Goal: Information Seeking & Learning: Learn about a topic

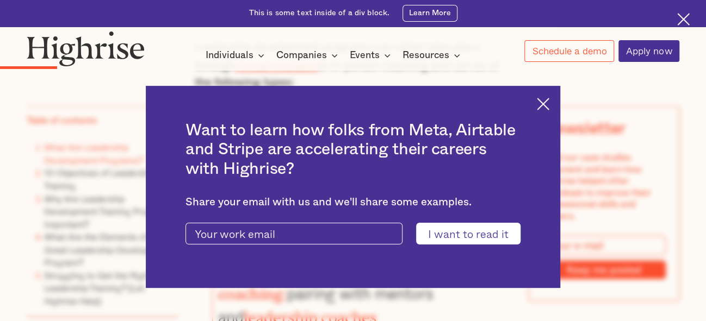
scroll to position [1216, 0]
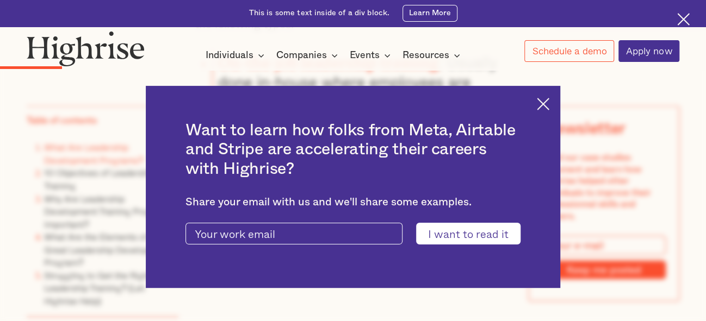
click at [544, 107] on img at bounding box center [542, 104] width 13 height 13
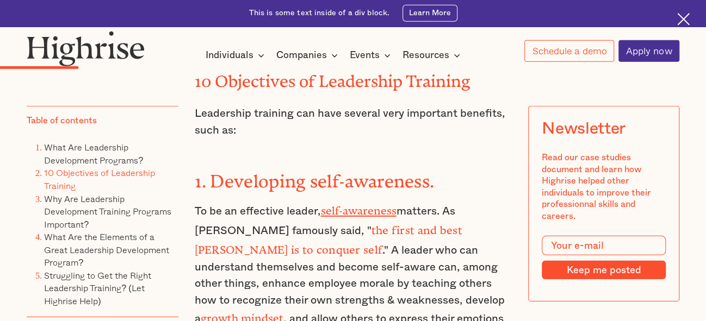
scroll to position [1506, 0]
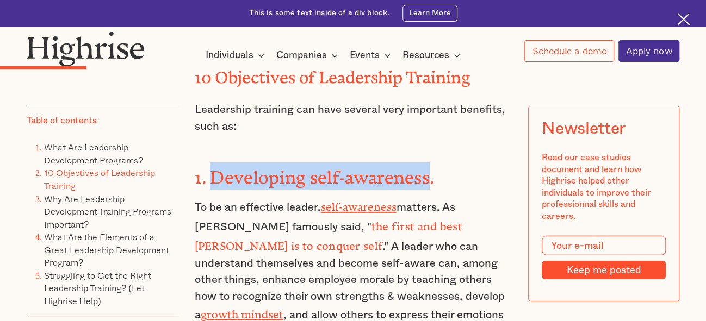
drag, startPoint x: 429, startPoint y: 145, endPoint x: 212, endPoint y: 144, distance: 217.4
click at [212, 167] on strong "1. Developing self-awareness." at bounding box center [314, 172] width 240 height 11
copy strong "Developing self-awareness"
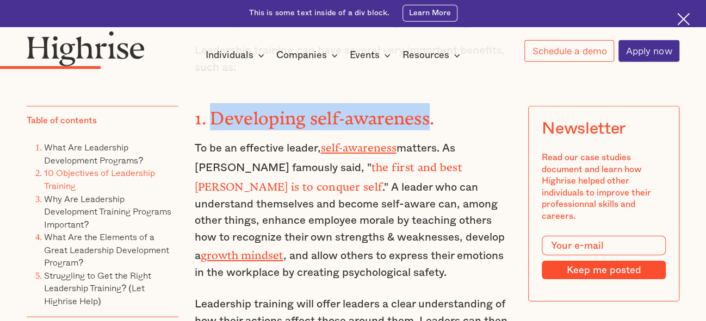
scroll to position [1680, 0]
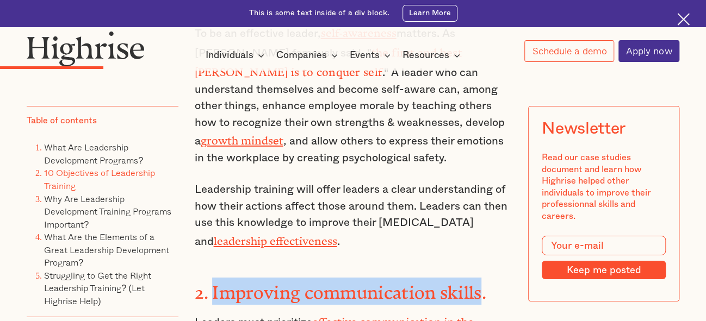
drag, startPoint x: 482, startPoint y: 248, endPoint x: 214, endPoint y: 247, distance: 268.5
click at [214, 283] on strong "2. Improving communication skills." at bounding box center [339, 288] width 291 height 11
copy strong "Improving communication skills"
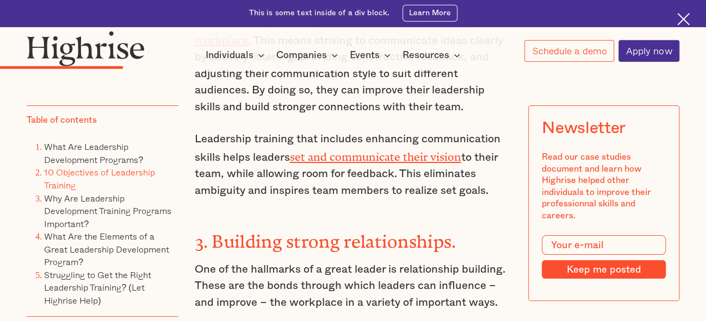
scroll to position [2028, 0]
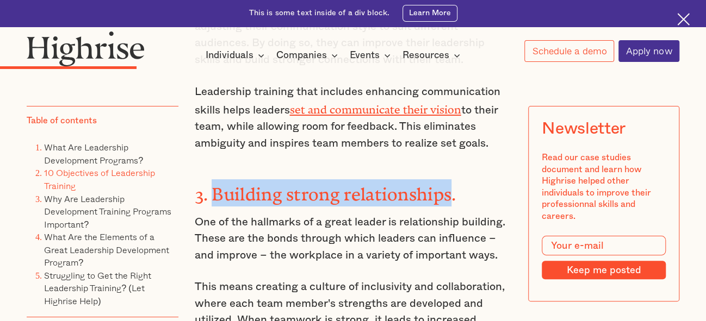
drag, startPoint x: 216, startPoint y: 143, endPoint x: 450, endPoint y: 143, distance: 233.7
click at [450, 184] on strong "3. Building strong relationships." at bounding box center [324, 189] width 261 height 11
copy strong "Building strong relationships"
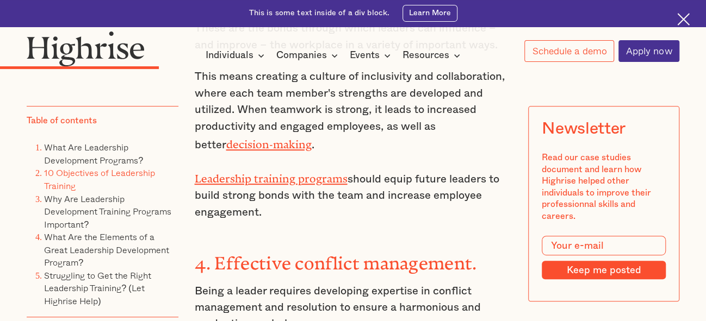
scroll to position [2259, 0]
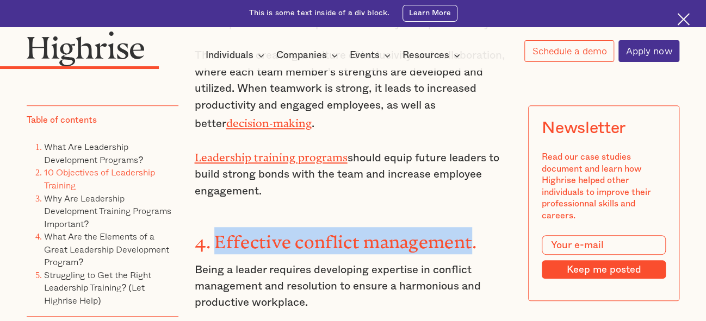
drag, startPoint x: 217, startPoint y: 186, endPoint x: 470, endPoint y: 183, distance: 252.8
click at [470, 232] on strong "4. Effective conflict management." at bounding box center [335, 237] width 282 height 11
copy strong "Effective conflict management"
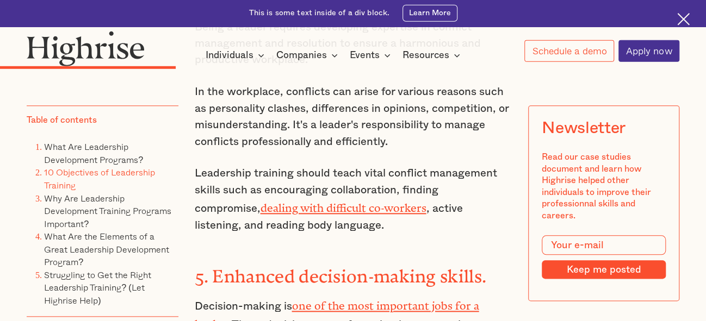
scroll to position [2549, 0]
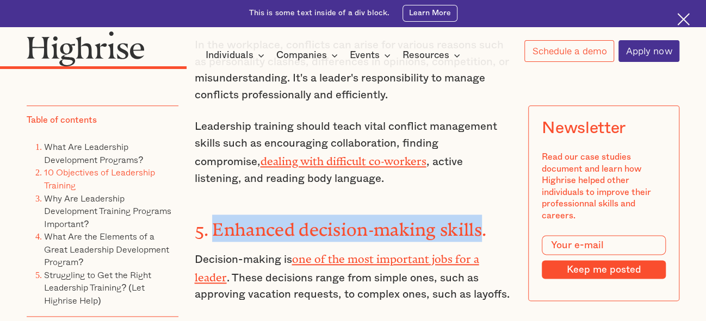
drag, startPoint x: 215, startPoint y: 167, endPoint x: 483, endPoint y: 167, distance: 267.4
click at [483, 220] on strong "5. Enhanced decision-making skills." at bounding box center [340, 225] width 292 height 11
copy strong "Enhanced decision-making skills"
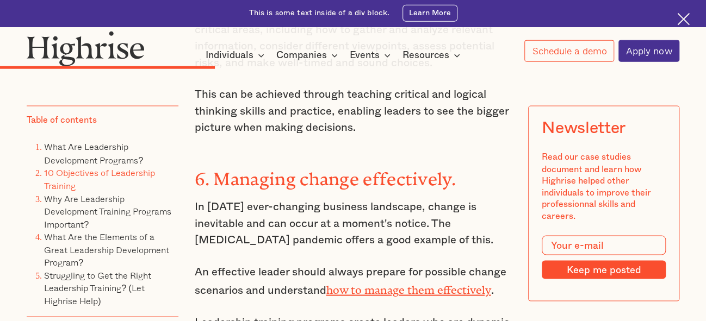
scroll to position [2839, 0]
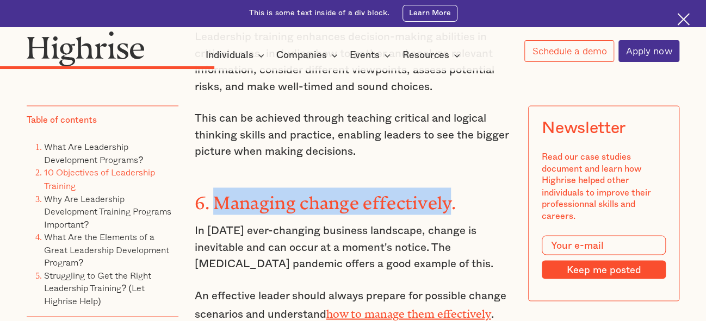
drag, startPoint x: 218, startPoint y: 135, endPoint x: 446, endPoint y: 134, distance: 227.7
click at [446, 192] on strong "6. Managing change effectively." at bounding box center [324, 197] width 261 height 11
copy strong "Managing change effectively"
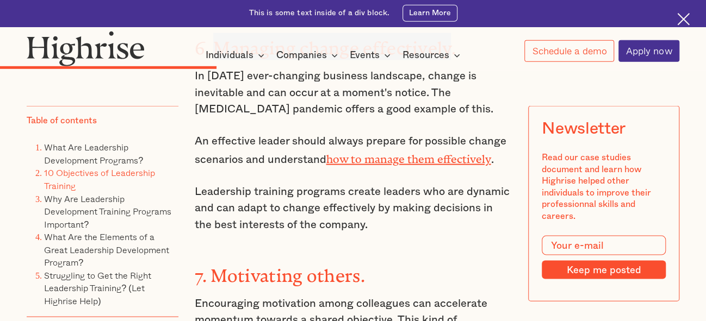
scroll to position [3070, 0]
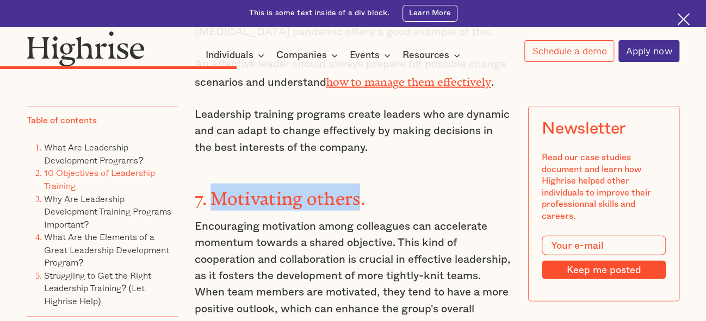
drag, startPoint x: 211, startPoint y: 132, endPoint x: 360, endPoint y: 132, distance: 149.5
click at [360, 189] on strong "7. Motivating others." at bounding box center [279, 194] width 170 height 11
copy strong "Motivating others"
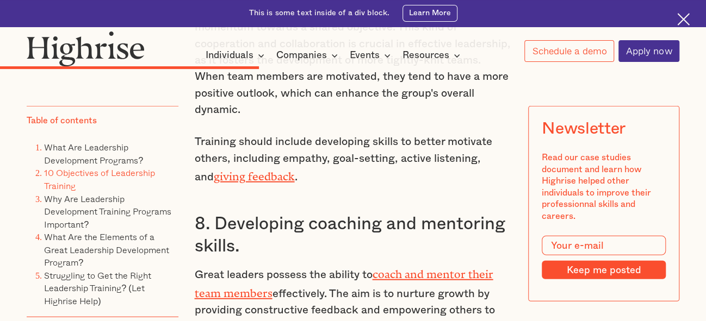
scroll to position [3302, 0]
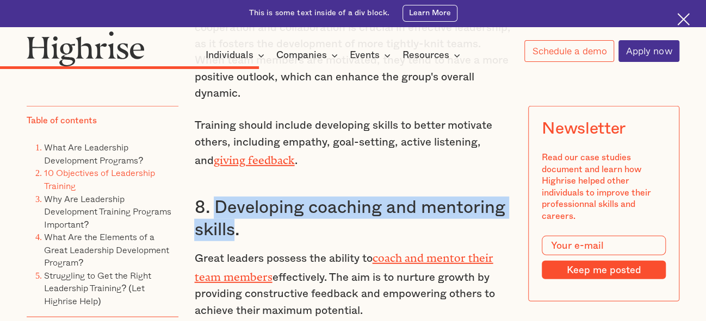
drag, startPoint x: 217, startPoint y: 134, endPoint x: 230, endPoint y: 158, distance: 26.8
click at [230, 197] on h3 "8. Developing coaching and mentoring skills." at bounding box center [352, 219] width 317 height 44
copy h3 "Developing coaching and mentoring skills"
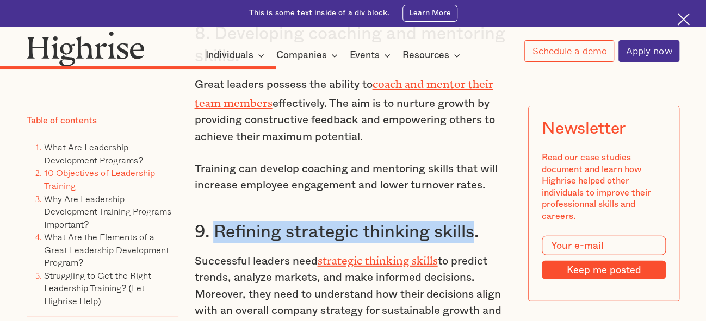
drag, startPoint x: 214, startPoint y: 158, endPoint x: 479, endPoint y: 162, distance: 265.3
click at [479, 221] on h3 "9. Refining strategic thinking skills." at bounding box center [352, 232] width 317 height 22
copy h3 "Refining strategic thinking skills"
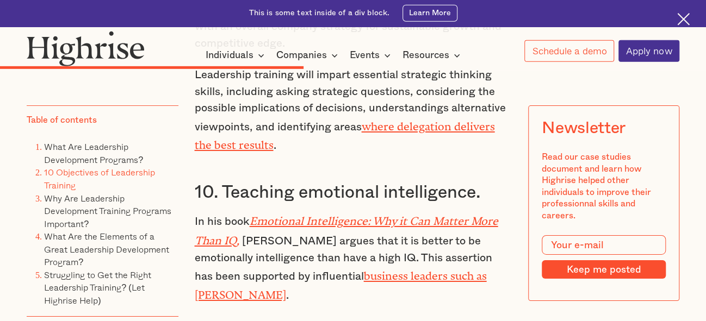
scroll to position [3766, 0]
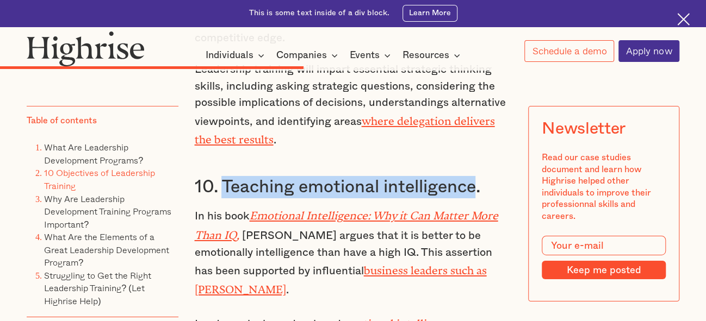
drag, startPoint x: 478, startPoint y: 111, endPoint x: 218, endPoint y: 109, distance: 259.3
click at [218, 176] on h3 "10. Teaching emotional intelligence." at bounding box center [352, 187] width 317 height 22
copy h3 "Teaching emotional intelligence"
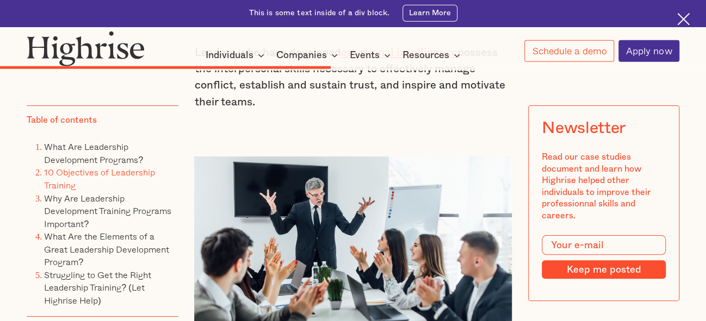
scroll to position [4056, 0]
